Goal: Check status: Check status

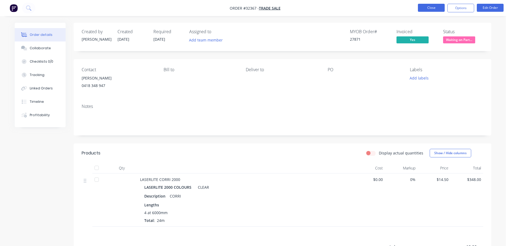
click at [439, 7] on button "Close" at bounding box center [431, 8] width 27 height 8
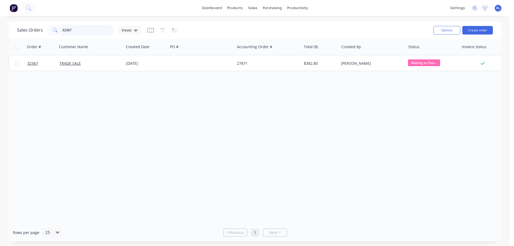
click at [94, 33] on input "32367" at bounding box center [88, 30] width 52 height 11
type input "3"
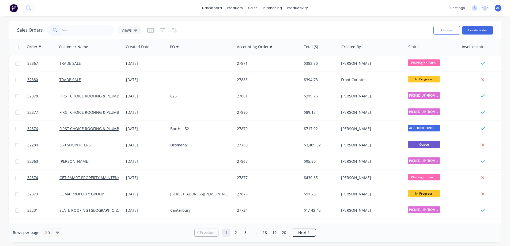
click at [13, 6] on img at bounding box center [14, 8] width 8 height 8
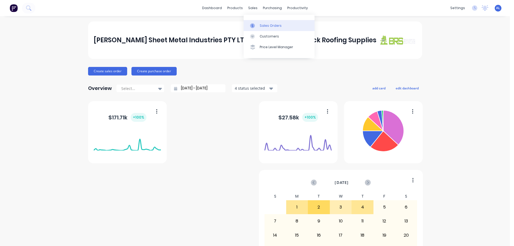
click at [271, 27] on div "Sales Orders" at bounding box center [271, 25] width 22 height 5
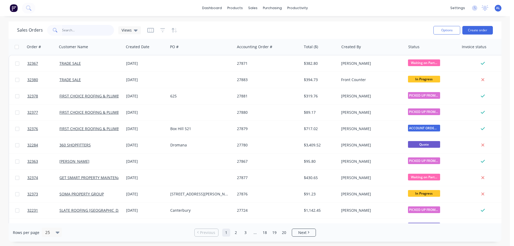
click at [78, 29] on input "text" at bounding box center [88, 30] width 52 height 11
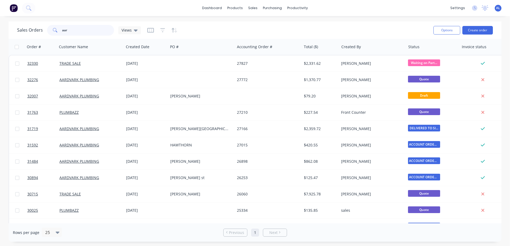
type input "aar"
